Goal: Task Accomplishment & Management: Use online tool/utility

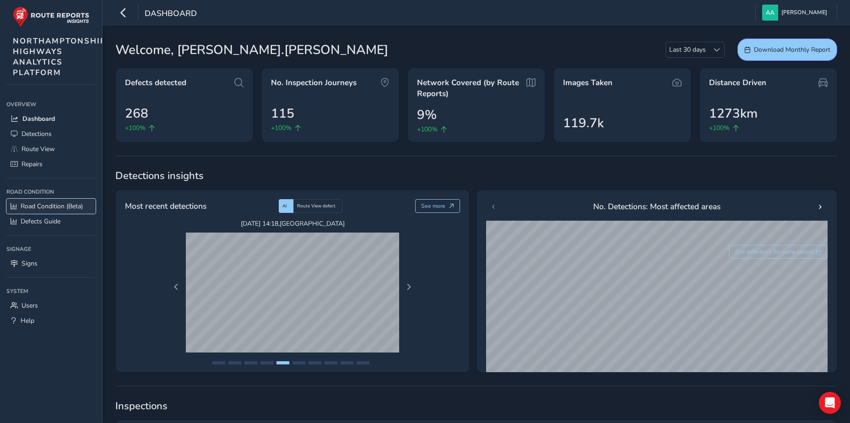
click at [40, 206] on span "Road Condition (Beta)" at bounding box center [52, 206] width 62 height 9
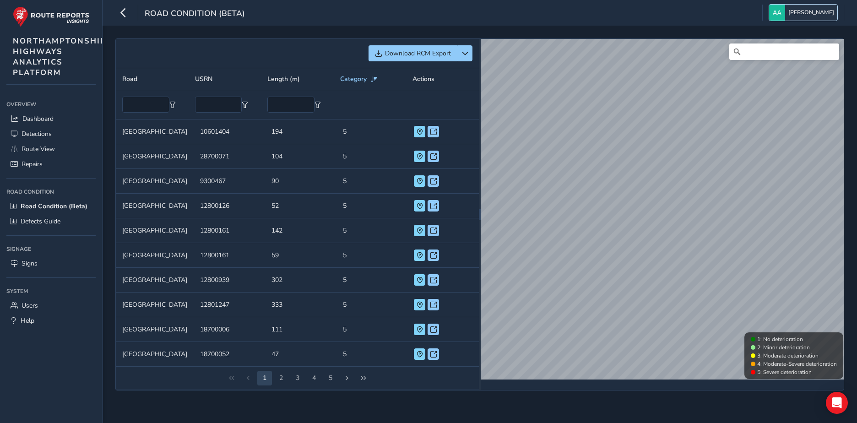
click at [793, 12] on span "[PERSON_NAME]" at bounding box center [812, 13] width 46 height 16
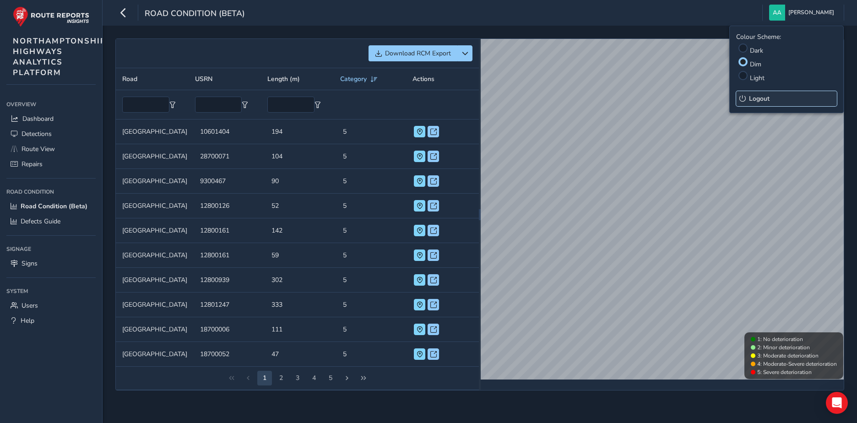
click at [759, 97] on span "Logout" at bounding box center [759, 98] width 21 height 9
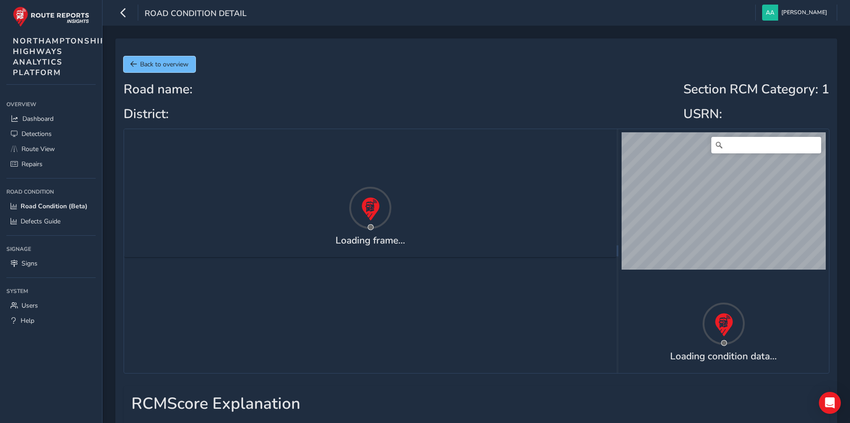
click at [173, 65] on span "Back to overview" at bounding box center [164, 64] width 49 height 9
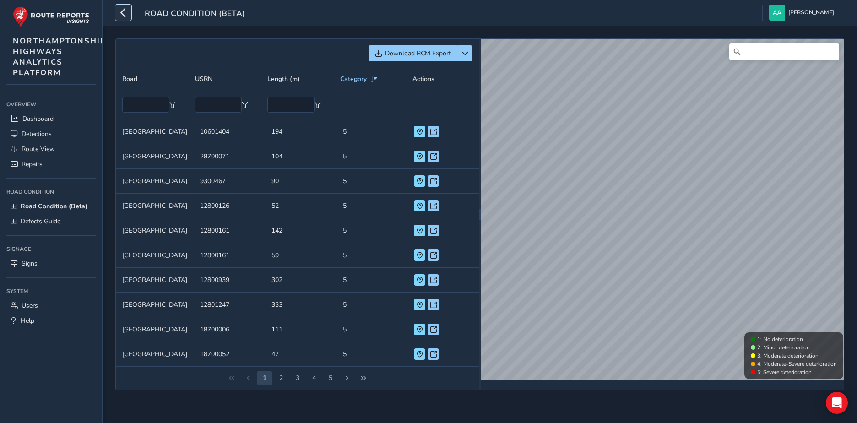
click at [122, 11] on icon "button" at bounding box center [124, 13] width 10 height 16
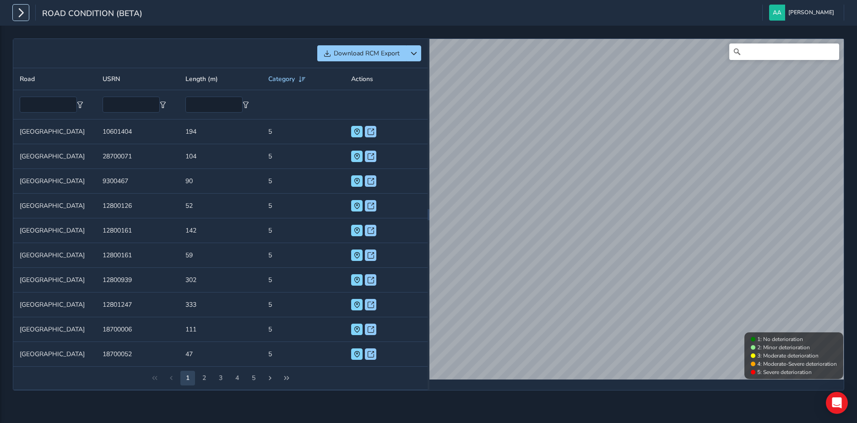
click at [20, 9] on icon "button" at bounding box center [21, 13] width 10 height 16
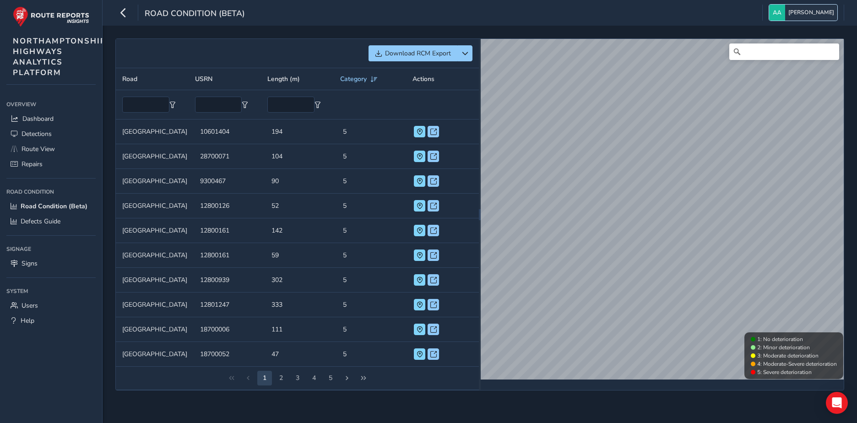
click at [807, 14] on span "[PERSON_NAME]" at bounding box center [812, 13] width 46 height 16
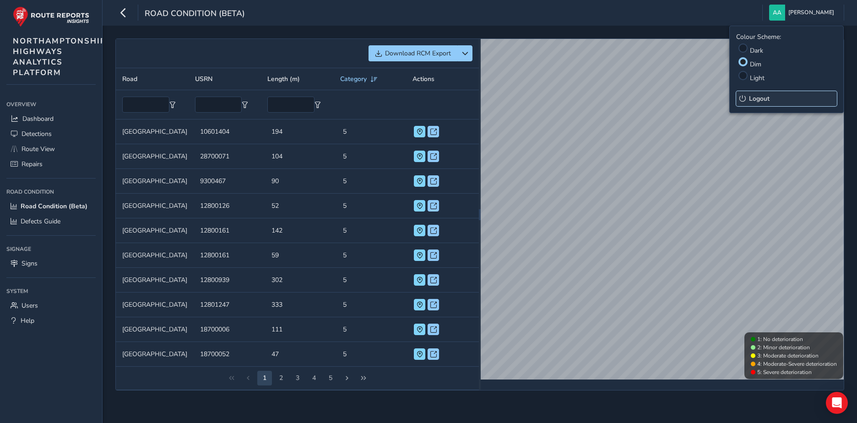
click at [757, 98] on span "Logout" at bounding box center [759, 98] width 21 height 9
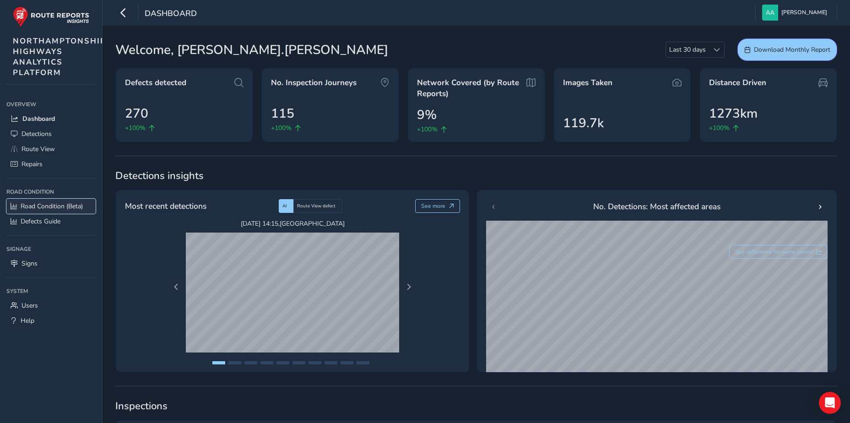
click at [52, 205] on span "Road Condition (Beta)" at bounding box center [52, 206] width 62 height 9
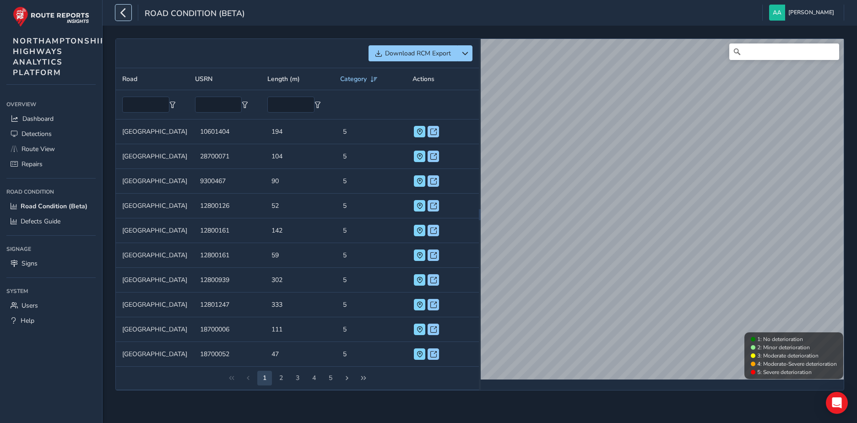
click at [123, 16] on icon "button" at bounding box center [124, 13] width 10 height 16
